Goal: Check status: Check status

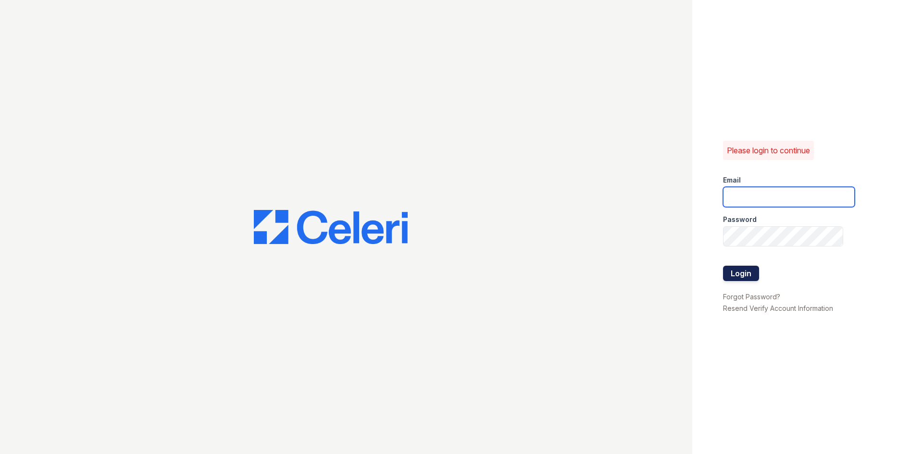
type input "glenrosa.pm@cafmanagement.com"
click at [737, 273] on button "Login" at bounding box center [741, 273] width 36 height 15
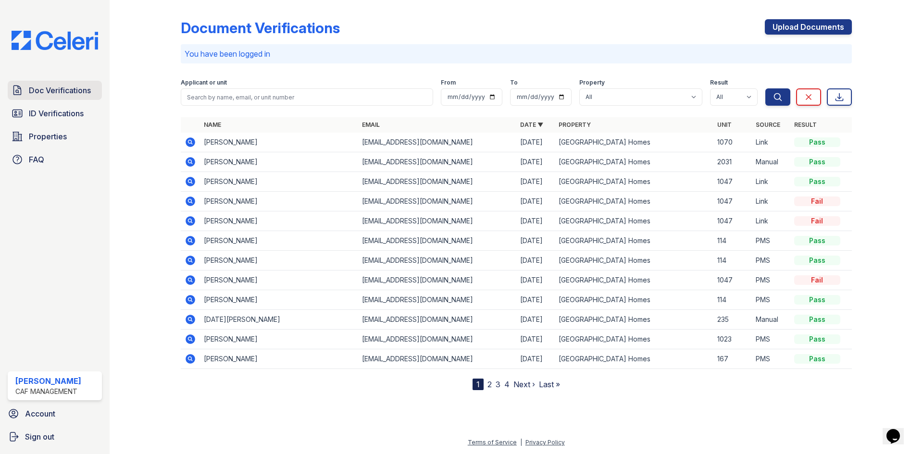
click at [68, 98] on link "Doc Verifications" at bounding box center [55, 90] width 94 height 19
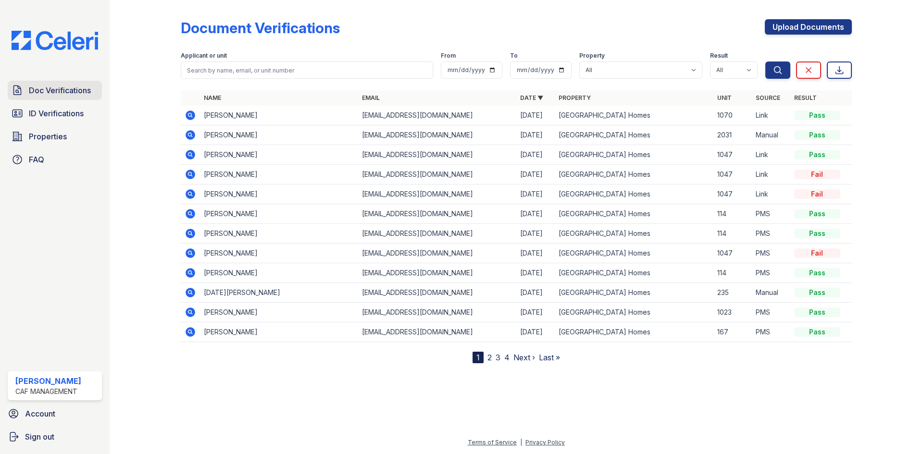
click at [83, 94] on span "Doc Verifications" at bounding box center [60, 91] width 62 height 12
click at [190, 236] on icon at bounding box center [191, 234] width 10 height 10
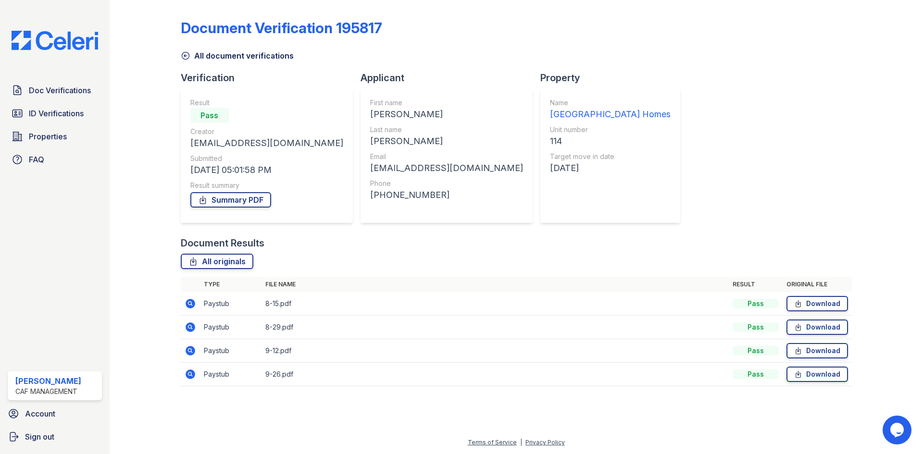
click at [230, 210] on div "Result Pass Creator [EMAIL_ADDRESS][DOMAIN_NAME] Submitted [DATE] 05:01:58 PM R…" at bounding box center [266, 155] width 153 height 115
click at [235, 203] on link "Summary PDF" at bounding box center [230, 199] width 81 height 15
click at [57, 111] on span "ID Verifications" at bounding box center [56, 114] width 55 height 12
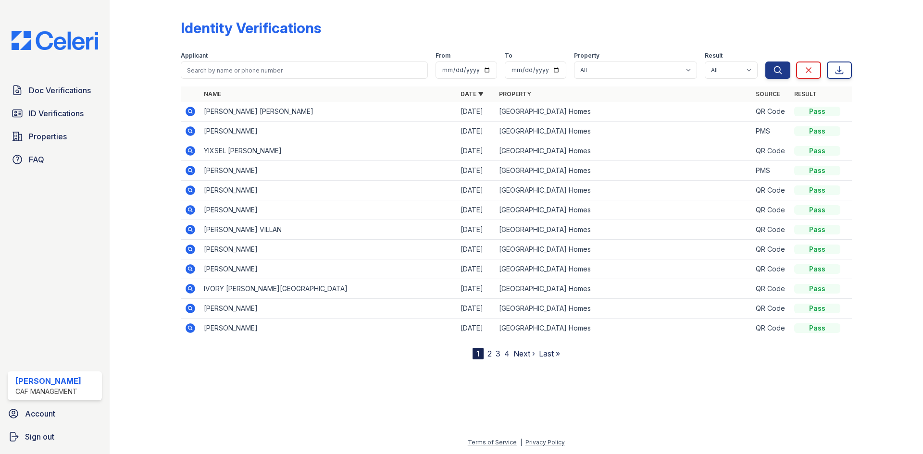
click at [474, 354] on div "1" at bounding box center [478, 354] width 11 height 12
click at [490, 354] on link "2" at bounding box center [490, 354] width 4 height 10
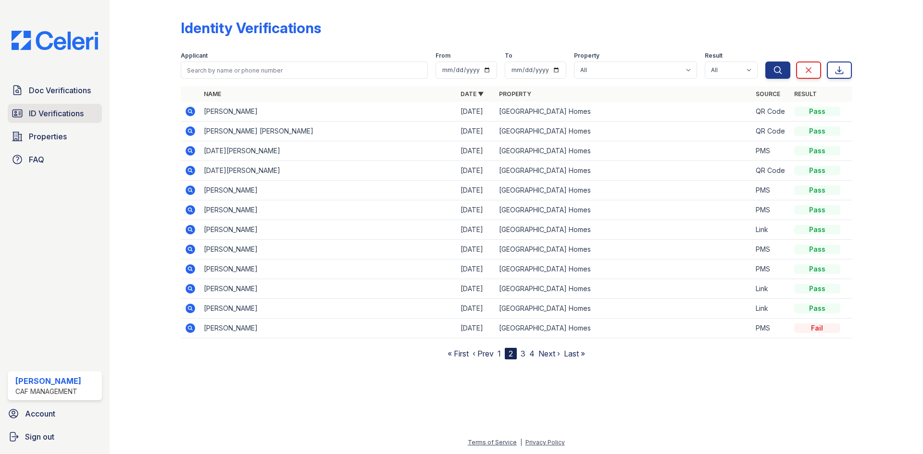
click at [52, 117] on span "ID Verifications" at bounding box center [56, 114] width 55 height 12
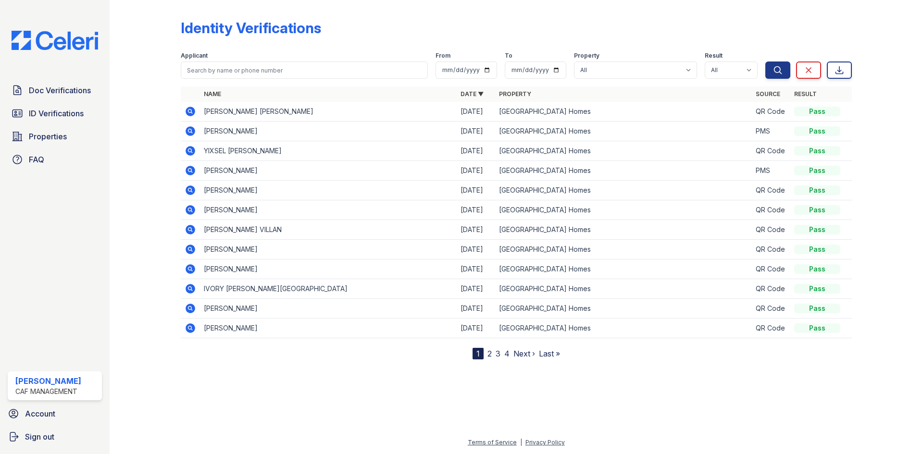
click at [486, 355] on nav "1 2 3 4 Next › Last »" at bounding box center [517, 354] width 88 height 12
click at [489, 355] on link "2" at bounding box center [490, 354] width 4 height 10
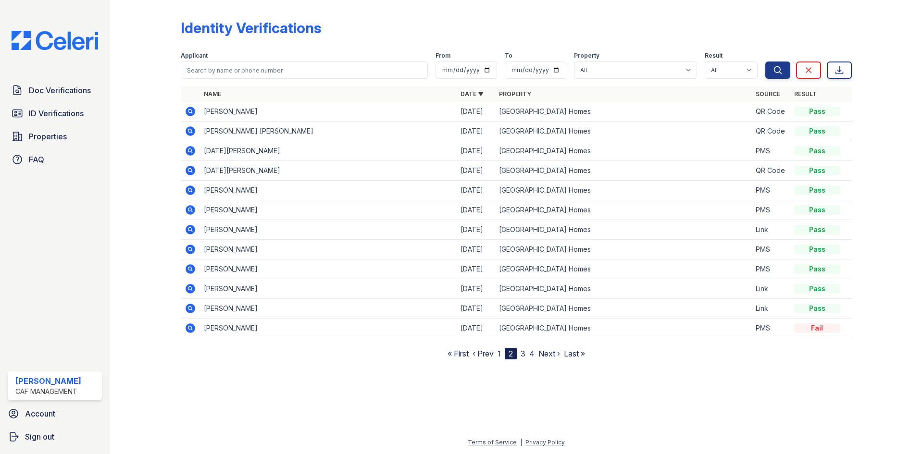
click at [189, 130] on icon at bounding box center [189, 130] width 2 height 2
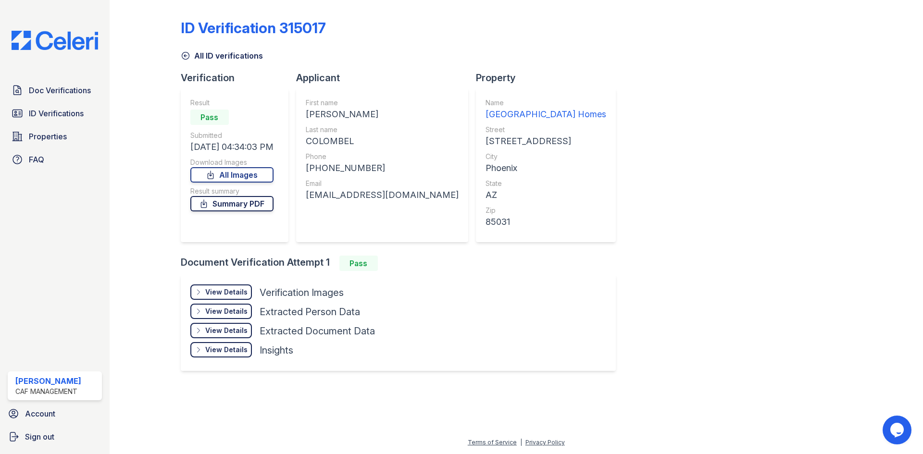
click at [248, 206] on link "Summary PDF" at bounding box center [231, 203] width 83 height 15
click at [220, 205] on link "Summary PDF" at bounding box center [231, 203] width 83 height 15
click at [41, 108] on link "ID Verifications" at bounding box center [55, 113] width 94 height 19
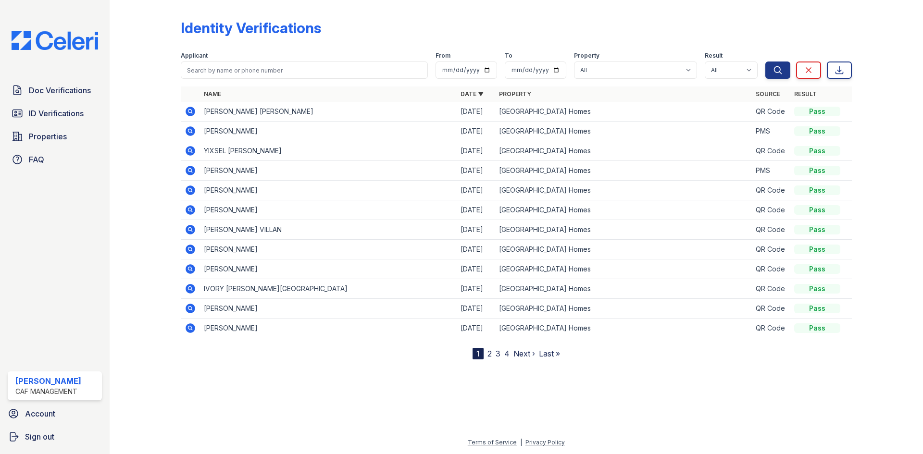
click at [489, 355] on link "2" at bounding box center [490, 354] width 4 height 10
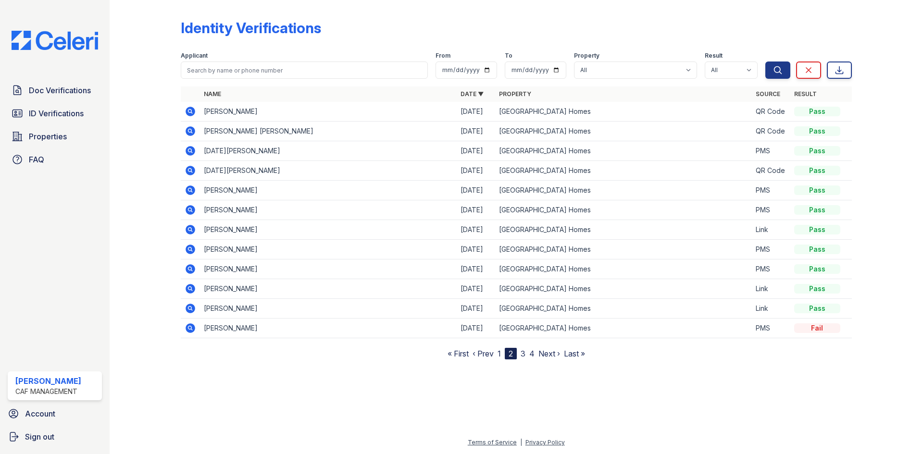
click at [190, 132] on icon at bounding box center [191, 132] width 12 height 12
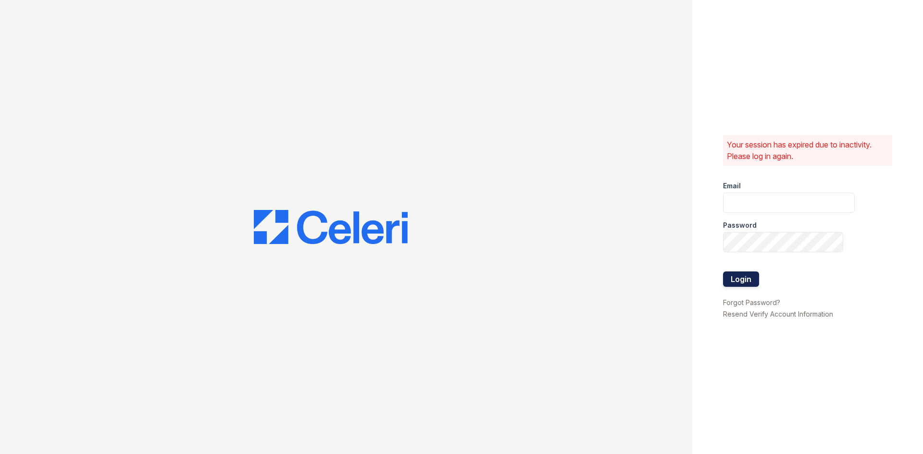
type input "[DOMAIN_NAME][EMAIL_ADDRESS][DOMAIN_NAME]"
click at [747, 280] on button "Login" at bounding box center [741, 279] width 36 height 15
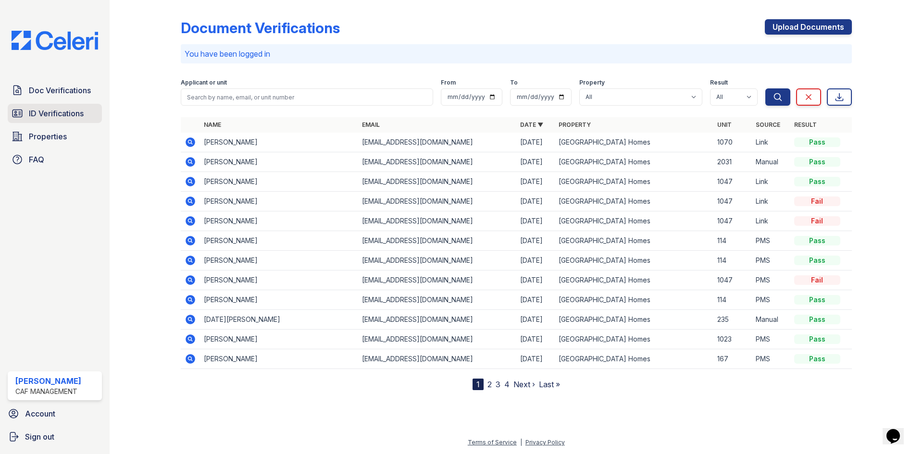
click at [60, 121] on link "ID Verifications" at bounding box center [55, 113] width 94 height 19
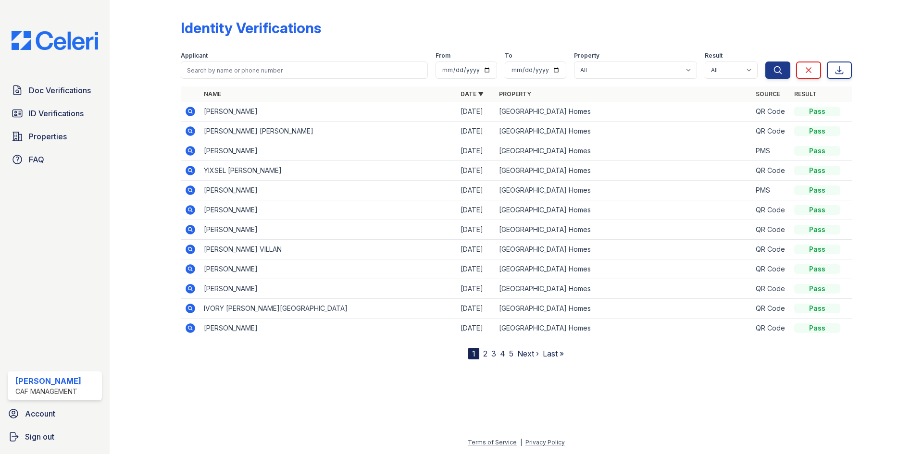
click at [487, 356] on link "2" at bounding box center [485, 354] width 4 height 10
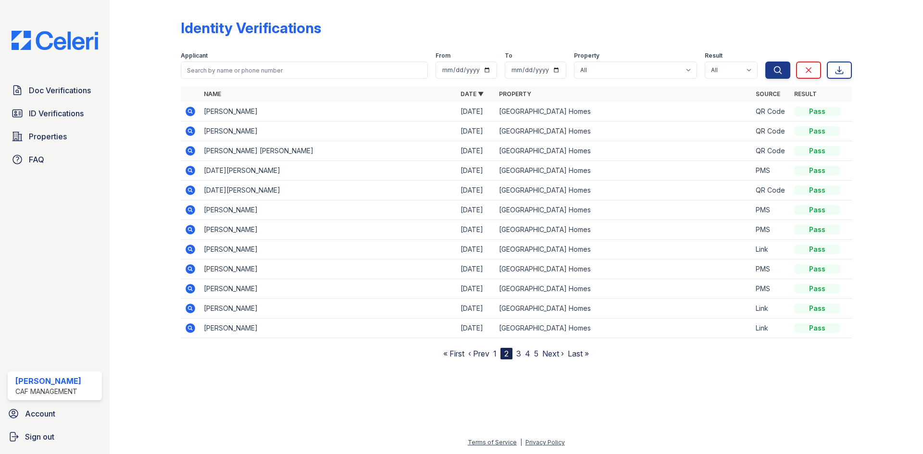
click at [58, 127] on link "Properties" at bounding box center [55, 136] width 94 height 19
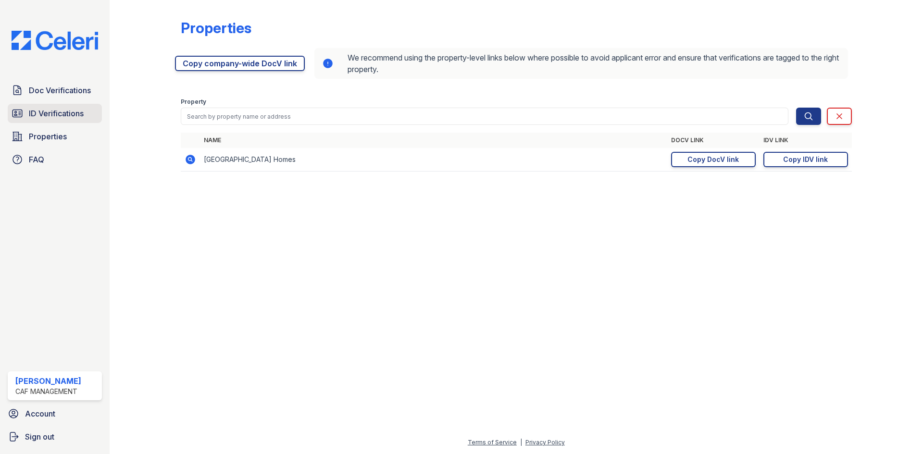
click at [76, 118] on span "ID Verifications" at bounding box center [56, 114] width 55 height 12
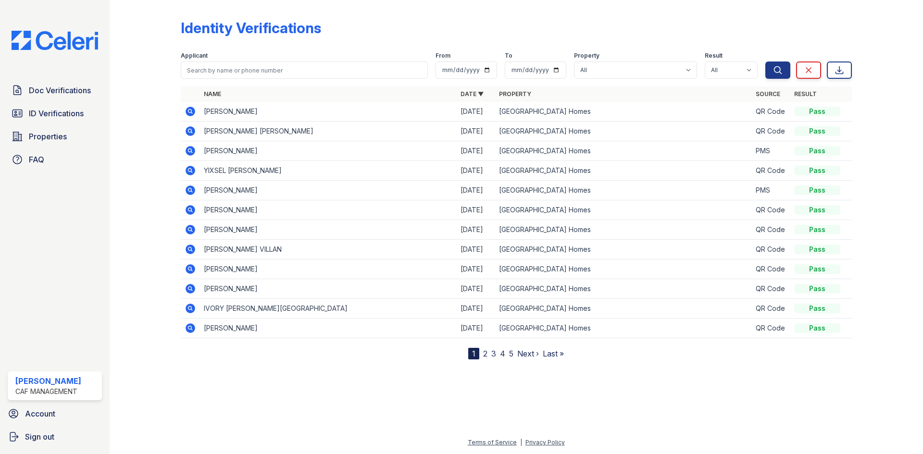
click at [76, 118] on span "ID Verifications" at bounding box center [56, 114] width 55 height 12
click at [484, 356] on link "2" at bounding box center [485, 354] width 4 height 10
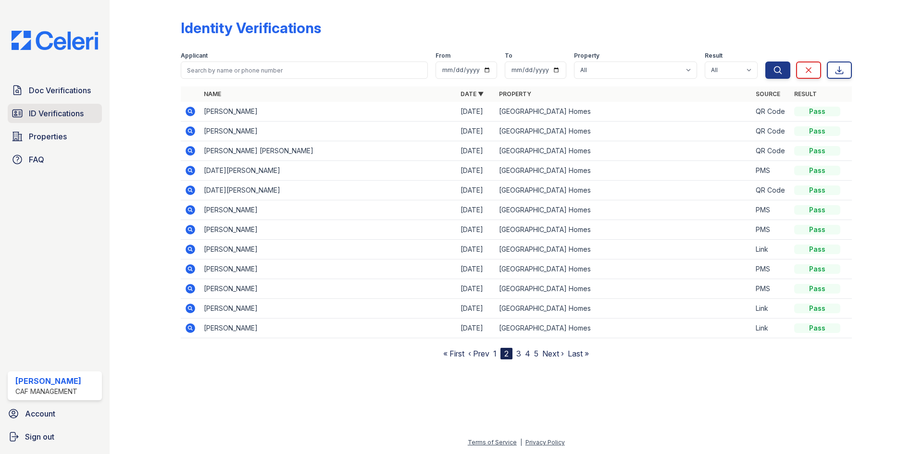
click at [63, 122] on link "ID Verifications" at bounding box center [55, 113] width 94 height 19
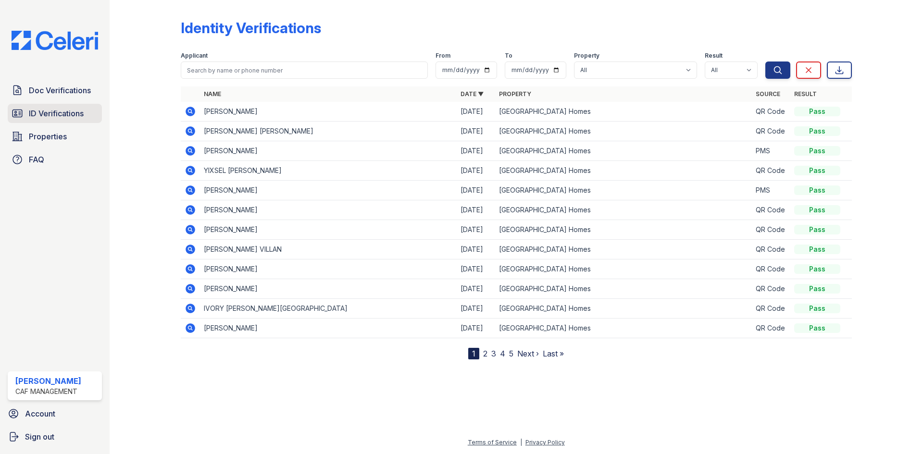
click at [81, 123] on link "ID Verifications" at bounding box center [55, 113] width 94 height 19
click at [81, 121] on link "ID Verifications" at bounding box center [55, 113] width 94 height 19
click at [43, 117] on span "ID Verifications" at bounding box center [56, 114] width 55 height 12
click at [77, 116] on span "ID Verifications" at bounding box center [56, 114] width 55 height 12
click at [66, 87] on span "Doc Verifications" at bounding box center [60, 91] width 62 height 12
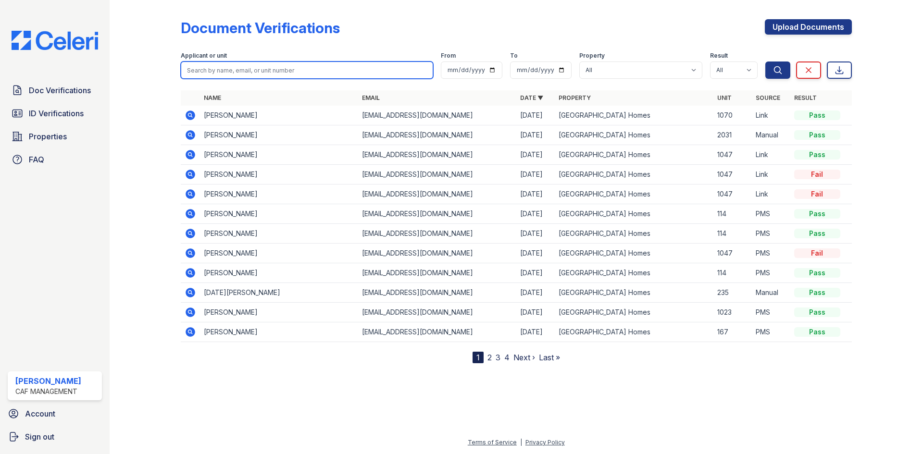
click at [234, 66] on input "search" at bounding box center [307, 70] width 252 height 17
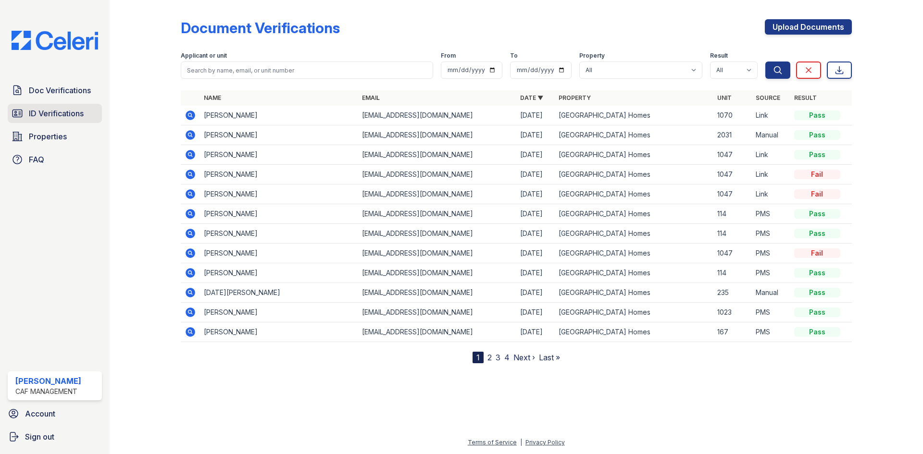
click at [64, 121] on link "ID Verifications" at bounding box center [55, 113] width 94 height 19
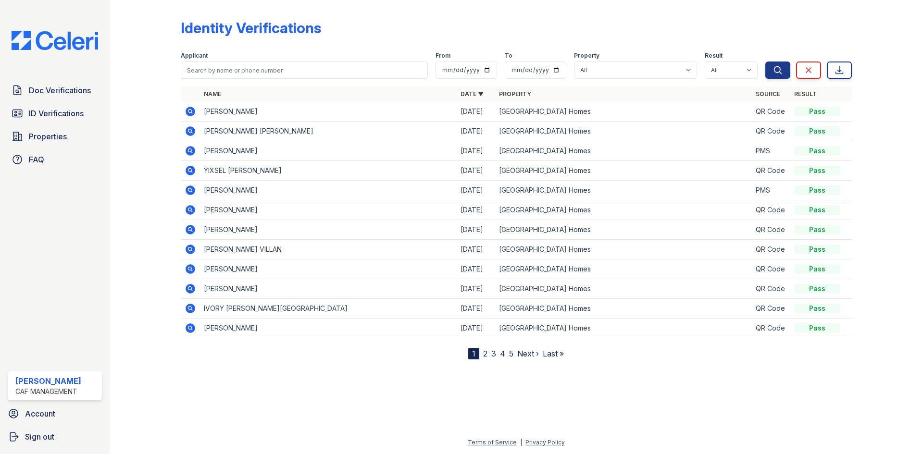
click at [242, 59] on div "Applicant" at bounding box center [304, 57] width 247 height 10
click at [240, 68] on input "search" at bounding box center [304, 70] width 247 height 17
type input "t"
type input "Timothy"
click at [766, 62] on button "Search" at bounding box center [778, 70] width 25 height 17
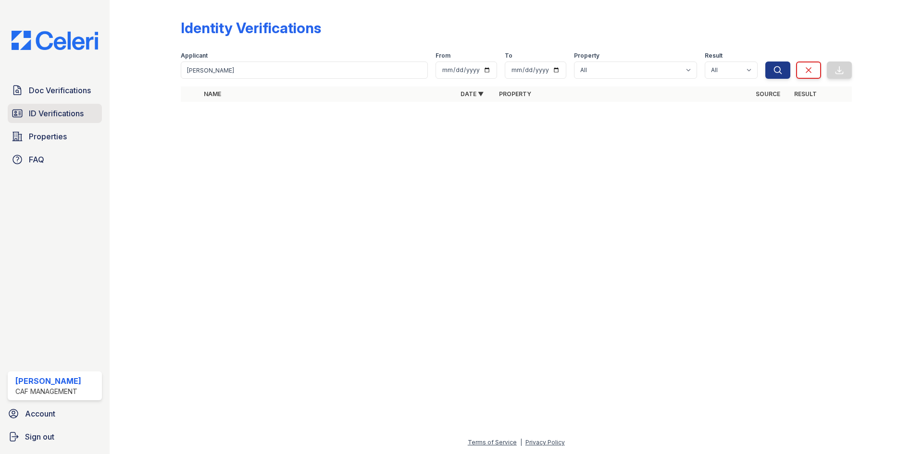
click at [56, 116] on span "ID Verifications" at bounding box center [56, 114] width 55 height 12
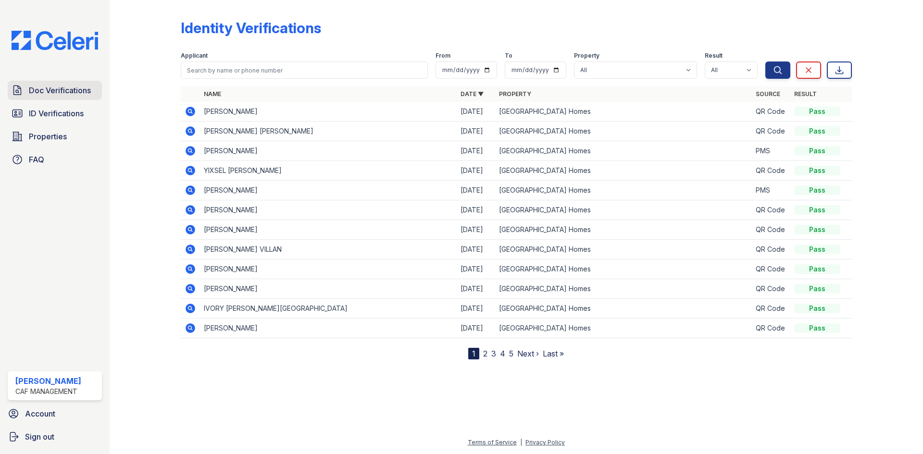
click at [53, 93] on span "Doc Verifications" at bounding box center [60, 91] width 62 height 12
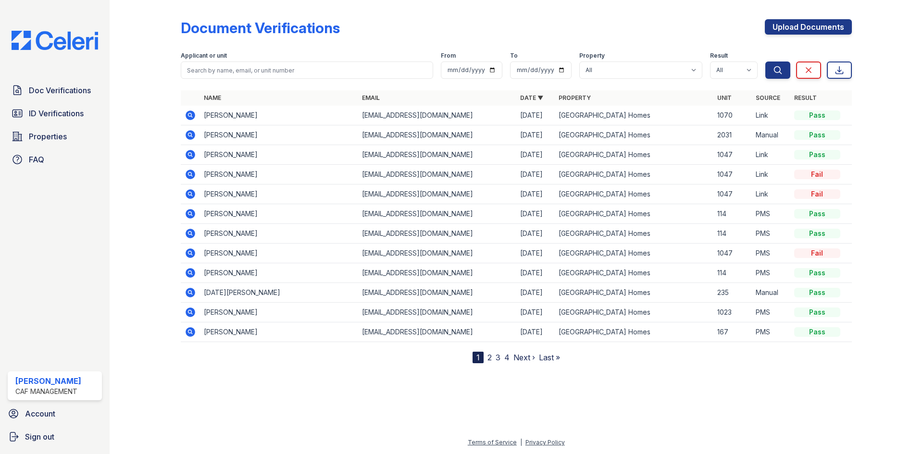
click at [189, 237] on icon at bounding box center [191, 234] width 10 height 10
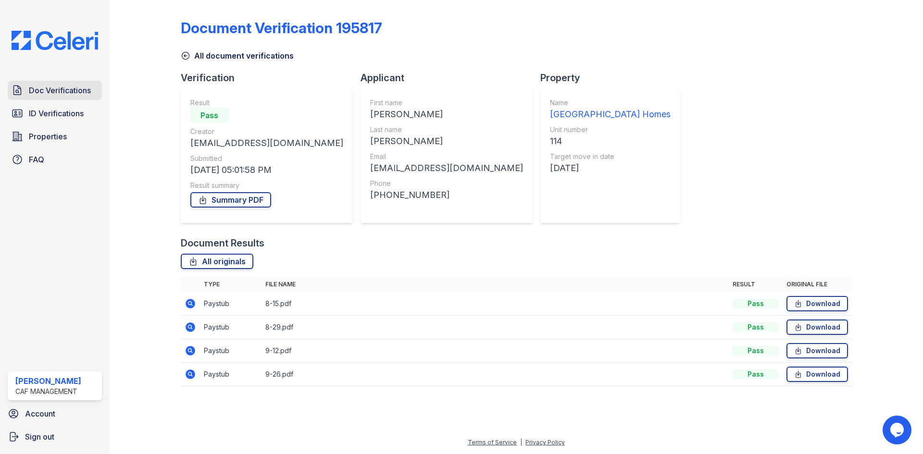
click at [59, 88] on span "Doc Verifications" at bounding box center [60, 91] width 62 height 12
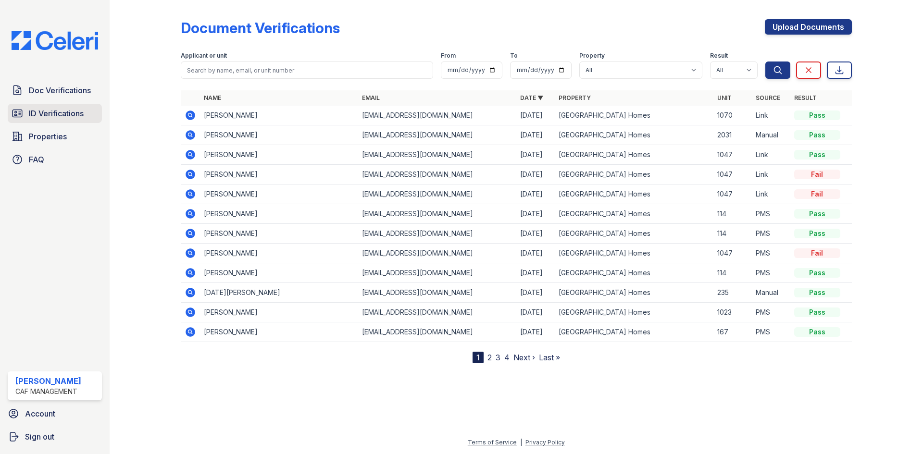
click at [42, 117] on span "ID Verifications" at bounding box center [56, 114] width 55 height 12
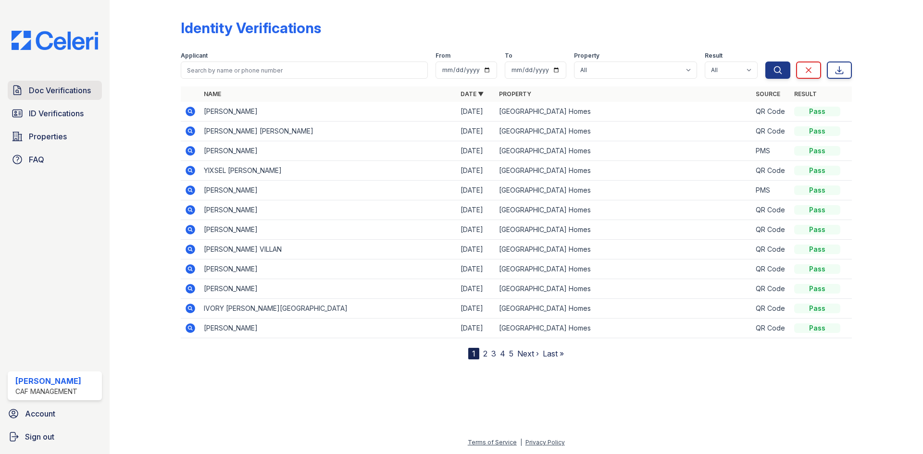
click at [80, 86] on span "Doc Verifications" at bounding box center [60, 91] width 62 height 12
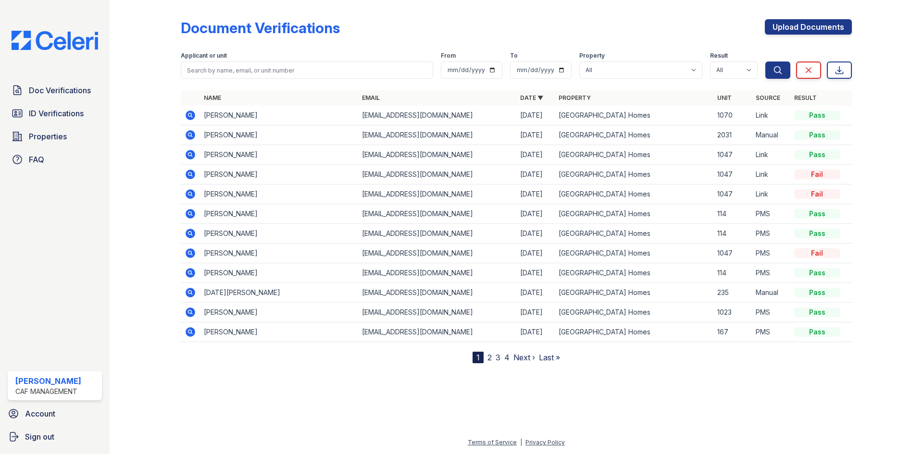
click at [69, 106] on link "ID Verifications" at bounding box center [55, 113] width 94 height 19
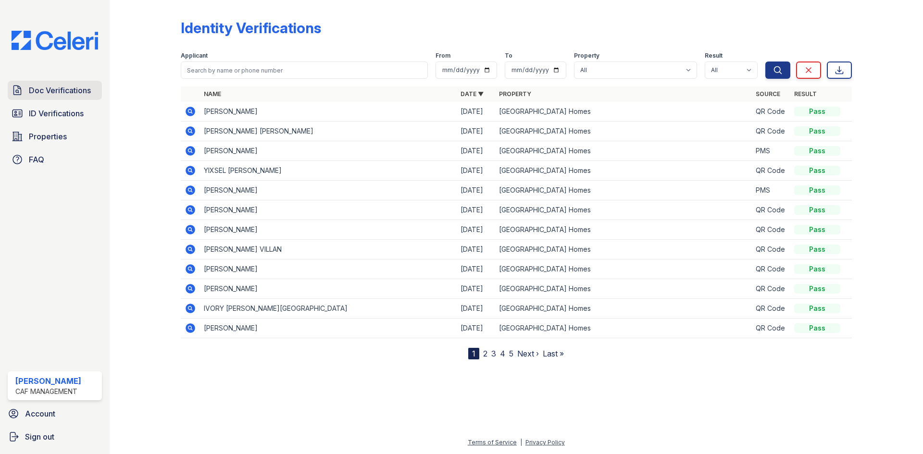
click at [67, 91] on span "Doc Verifications" at bounding box center [60, 91] width 62 height 12
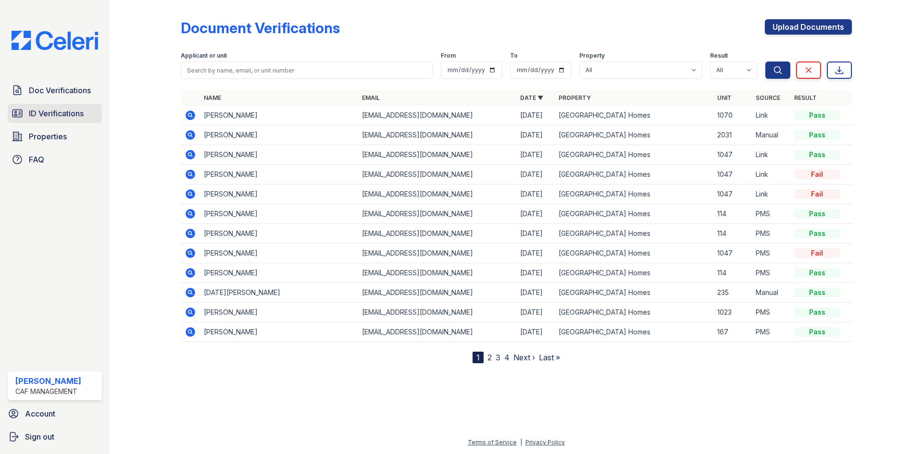
click at [24, 115] on link "ID Verifications" at bounding box center [55, 113] width 94 height 19
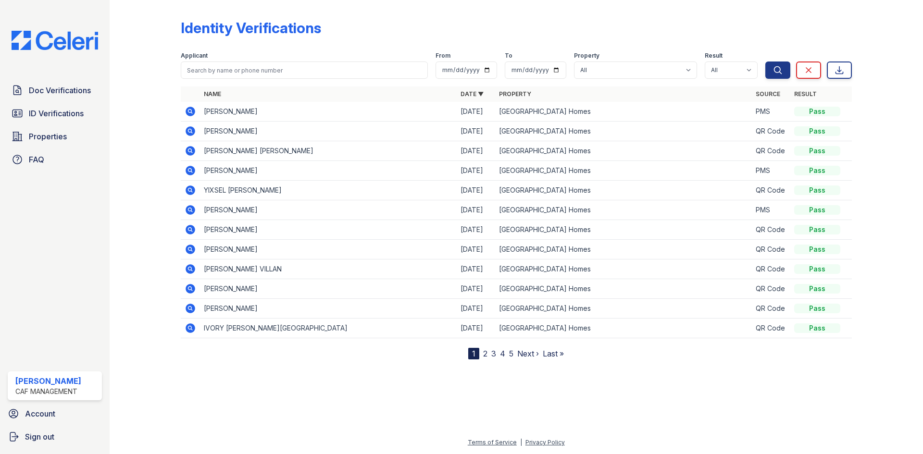
drag, startPoint x: 574, startPoint y: 134, endPoint x: 471, endPoint y: 161, distance: 106.8
drag, startPoint x: 471, startPoint y: 161, endPoint x: 191, endPoint y: 112, distance: 284.0
click at [191, 112] on icon at bounding box center [191, 112] width 12 height 12
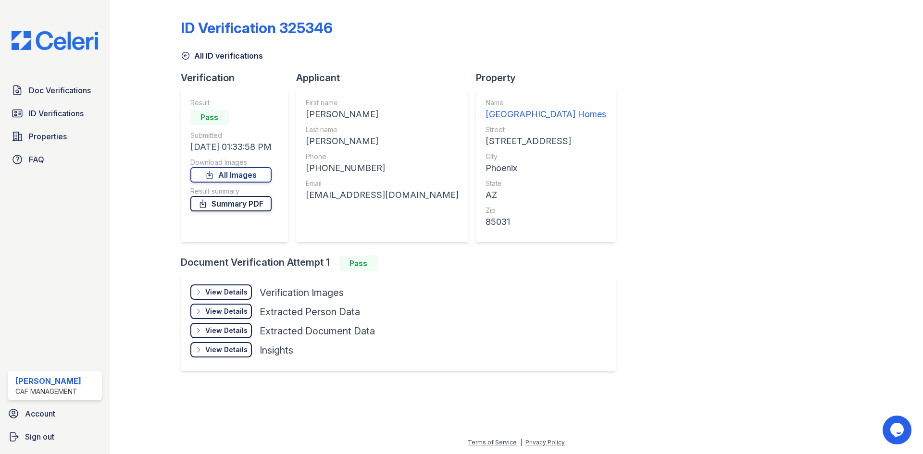
click at [249, 202] on link "Summary PDF" at bounding box center [230, 203] width 81 height 15
click at [179, 54] on div at bounding box center [153, 194] width 56 height 381
click at [187, 57] on icon at bounding box center [186, 56] width 10 height 10
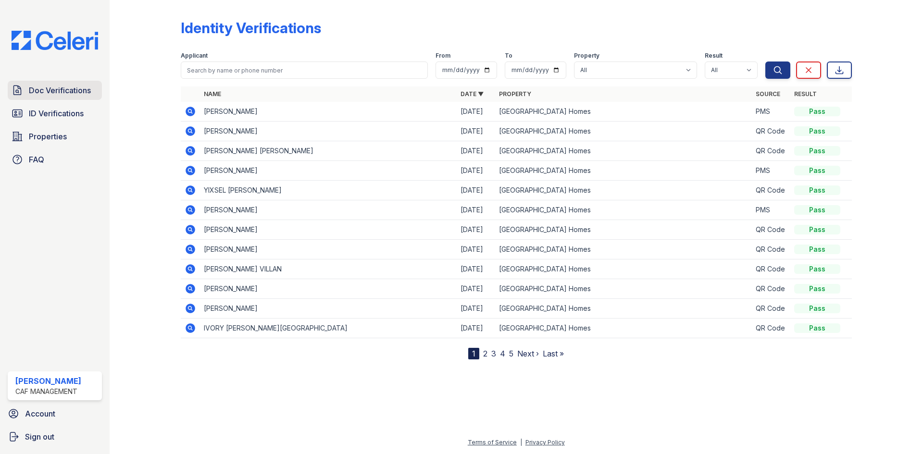
click at [52, 91] on span "Doc Verifications" at bounding box center [60, 91] width 62 height 12
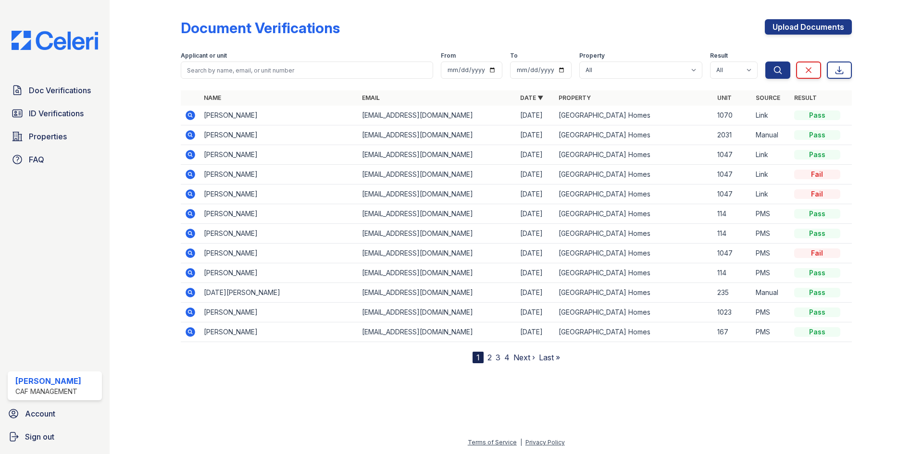
click at [186, 137] on icon at bounding box center [191, 135] width 10 height 10
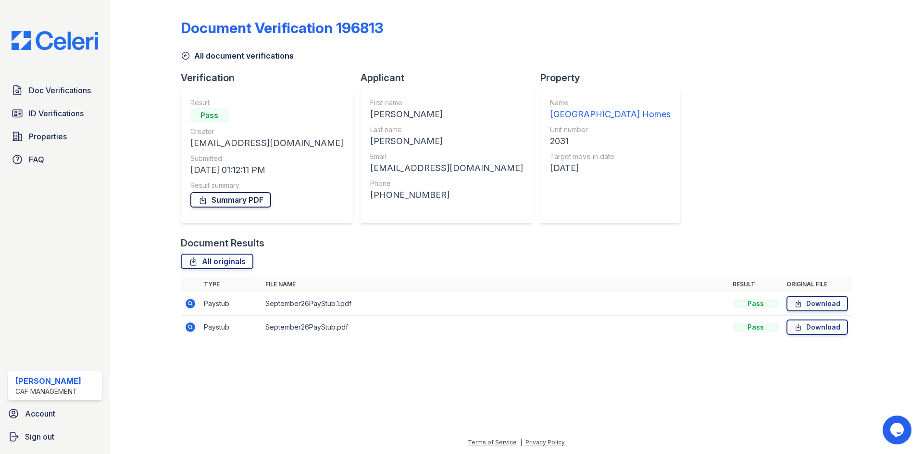
click at [239, 202] on link "Summary PDF" at bounding box center [230, 199] width 81 height 15
click at [200, 364] on div "Document Verification 196813 All document verifications Verification Result Pas…" at bounding box center [516, 182] width 783 height 364
click at [54, 95] on span "Doc Verifications" at bounding box center [60, 91] width 62 height 12
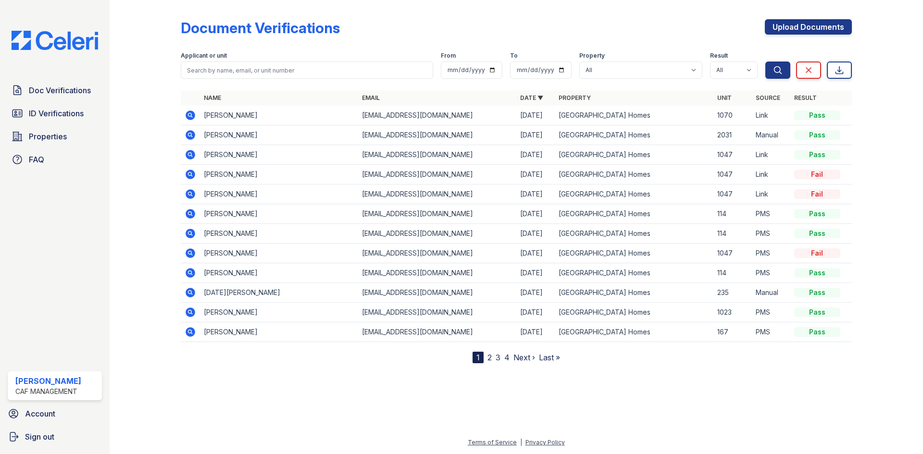
click at [490, 359] on link "2" at bounding box center [490, 358] width 4 height 10
click at [187, 137] on icon at bounding box center [191, 135] width 10 height 10
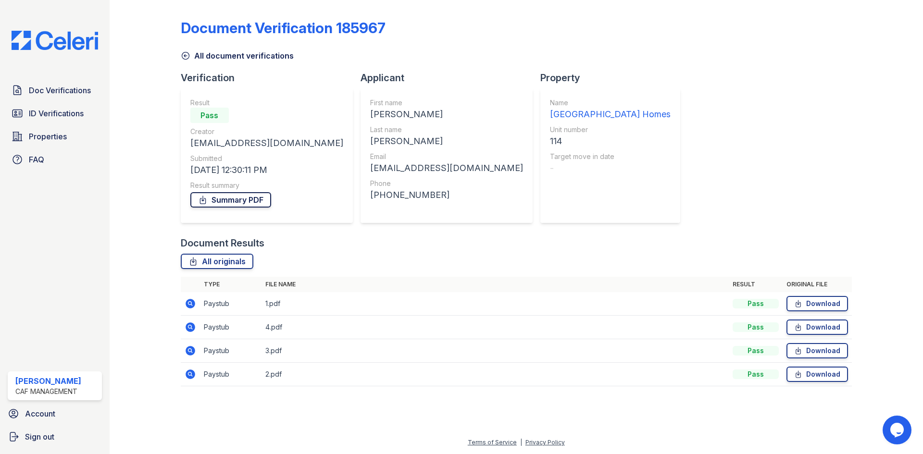
click at [231, 203] on link "Summary PDF" at bounding box center [230, 199] width 81 height 15
click at [44, 107] on link "ID Verifications" at bounding box center [55, 113] width 94 height 19
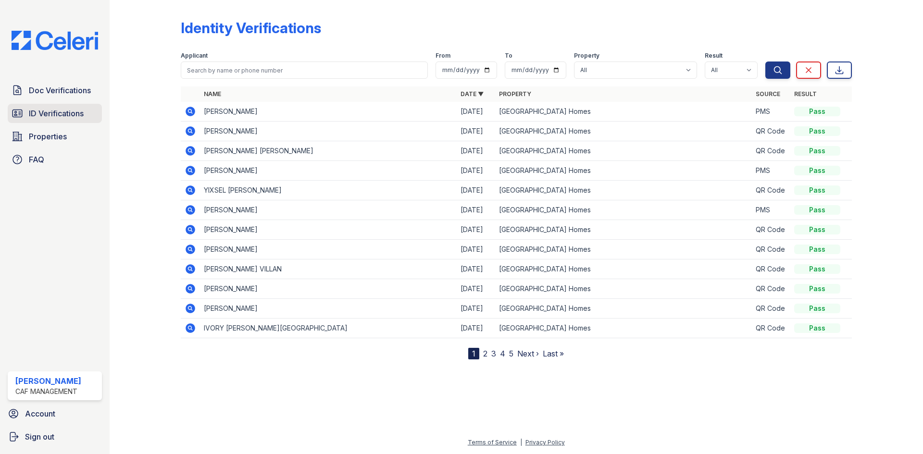
click at [65, 113] on span "ID Verifications" at bounding box center [56, 114] width 55 height 12
click at [32, 114] on span "ID Verifications" at bounding box center [56, 114] width 55 height 12
click at [29, 116] on span "ID Verifications" at bounding box center [56, 114] width 55 height 12
click at [18, 114] on icon at bounding box center [18, 114] width 12 height 12
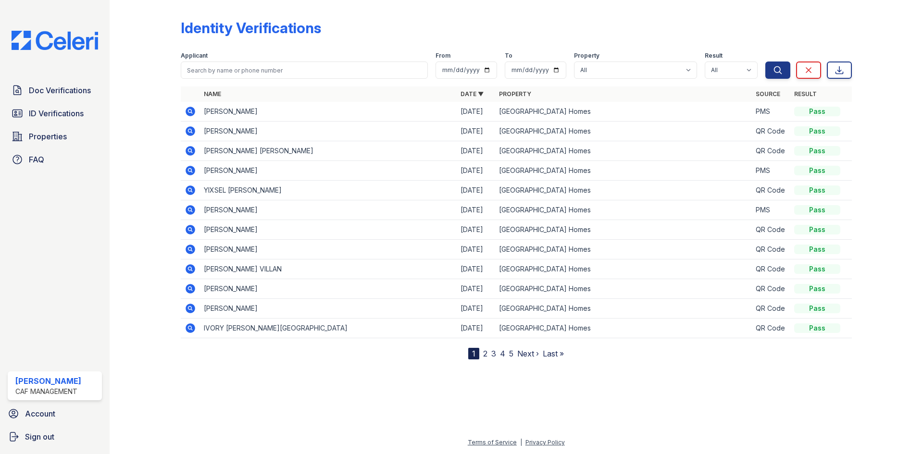
click at [18, 113] on icon at bounding box center [18, 114] width 12 height 12
click at [488, 354] on nav "1 2 3 4 5 Next › Last »" at bounding box center [516, 354] width 96 height 12
click at [483, 356] on link "2" at bounding box center [485, 354] width 4 height 10
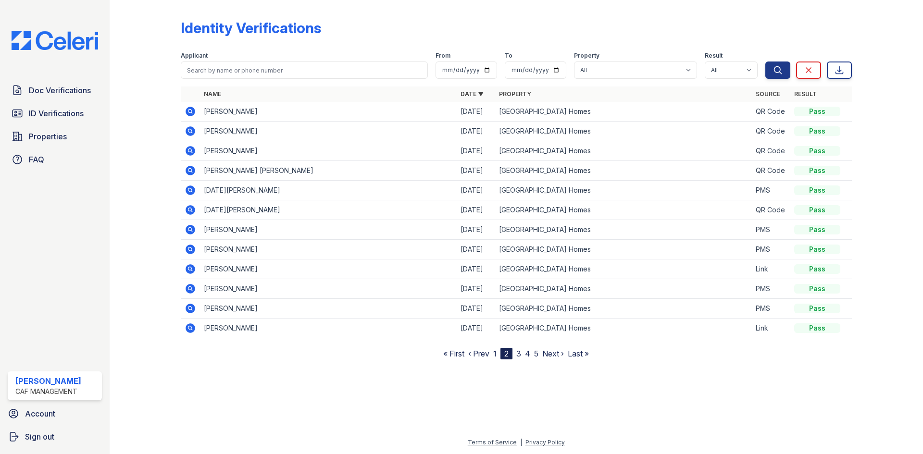
click at [191, 289] on icon at bounding box center [189, 288] width 2 height 2
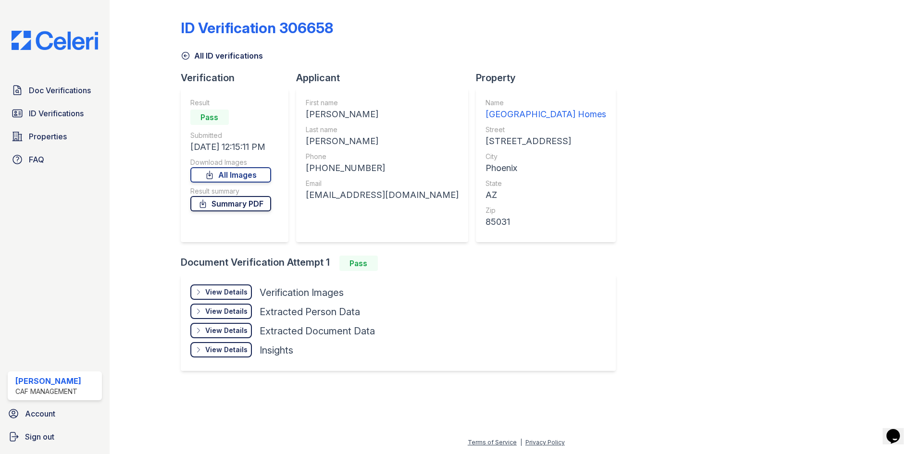
click at [232, 207] on link "Summary PDF" at bounding box center [230, 203] width 81 height 15
click at [50, 90] on span "Doc Verifications" at bounding box center [60, 91] width 62 height 12
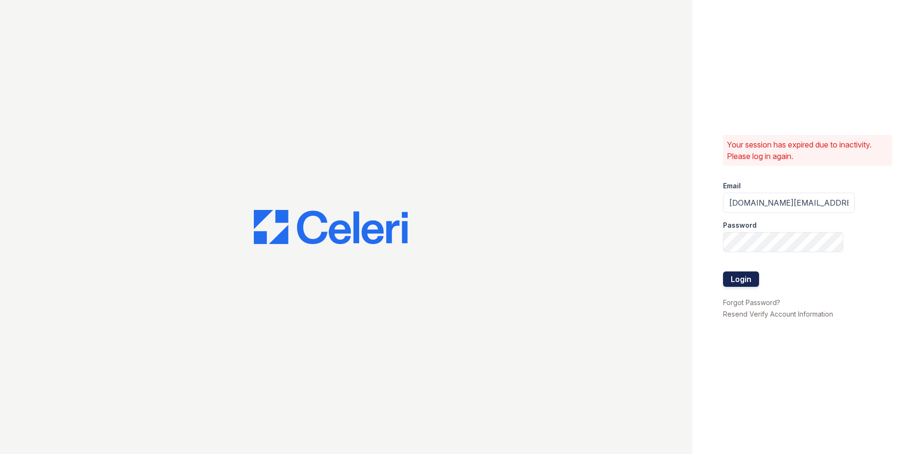
drag, startPoint x: 749, startPoint y: 285, endPoint x: 741, endPoint y: 285, distance: 7.7
click at [746, 285] on button "Login" at bounding box center [741, 279] width 36 height 15
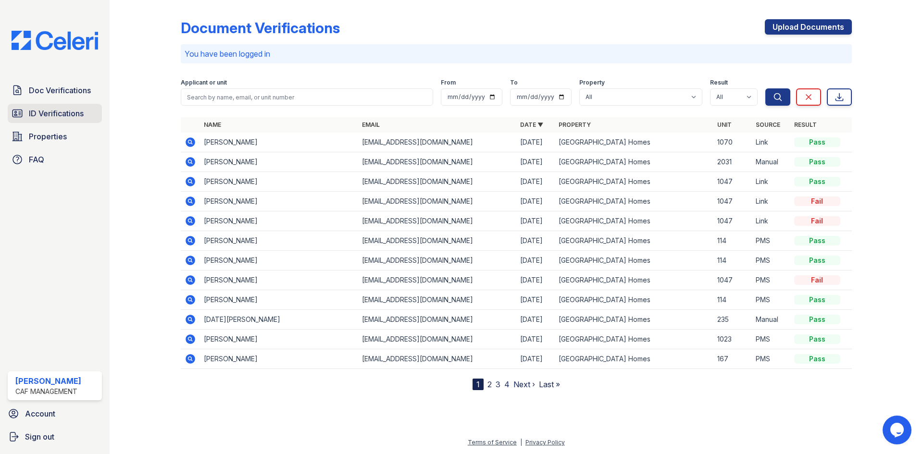
click at [61, 107] on link "ID Verifications" at bounding box center [55, 113] width 94 height 19
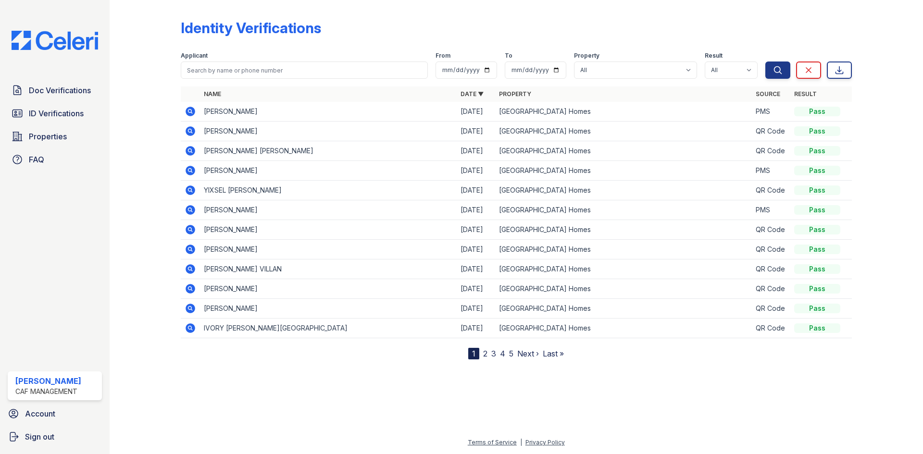
click at [189, 115] on icon at bounding box center [191, 112] width 10 height 10
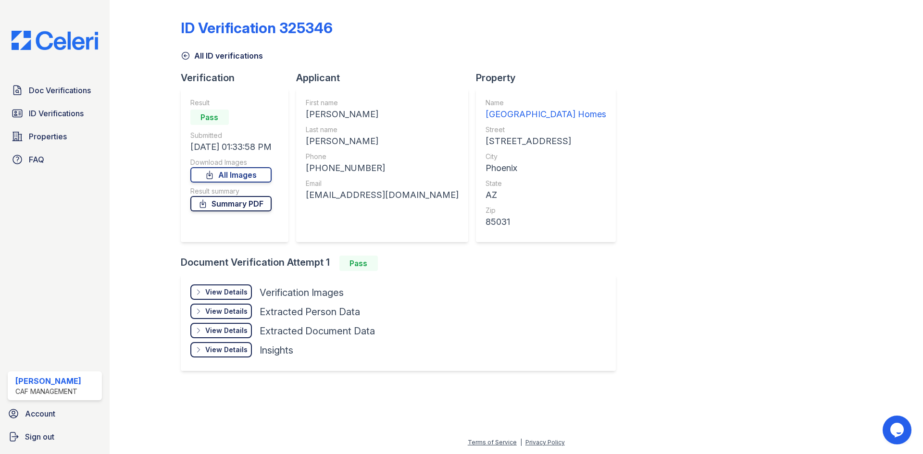
click at [240, 205] on link "Summary PDF" at bounding box center [230, 203] width 81 height 15
